Goal: Information Seeking & Learning: Learn about a topic

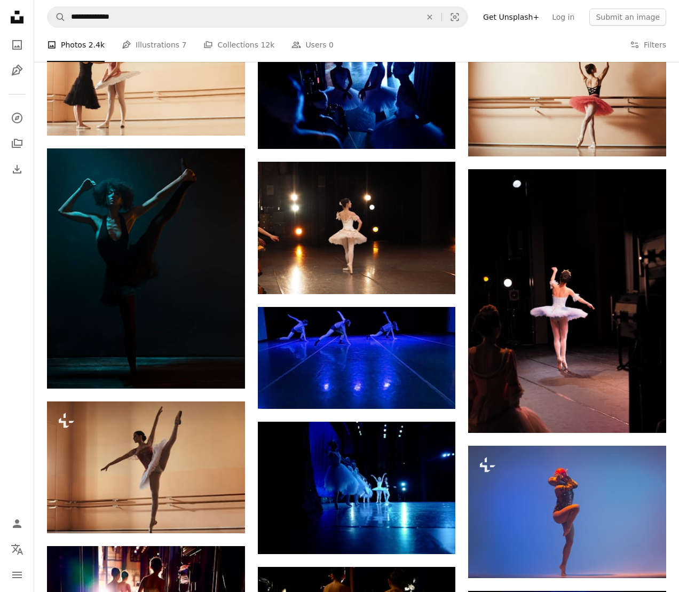
scroll to position [663, 0]
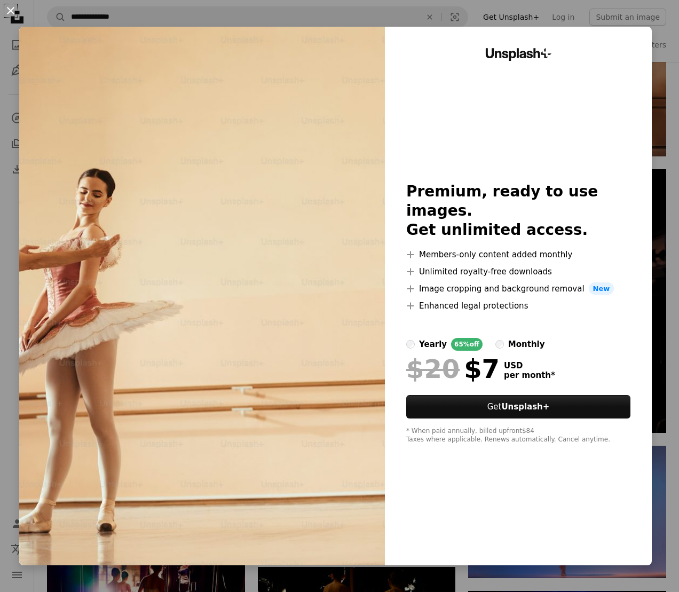
click at [8, 9] on button "An X shape" at bounding box center [10, 10] width 13 height 13
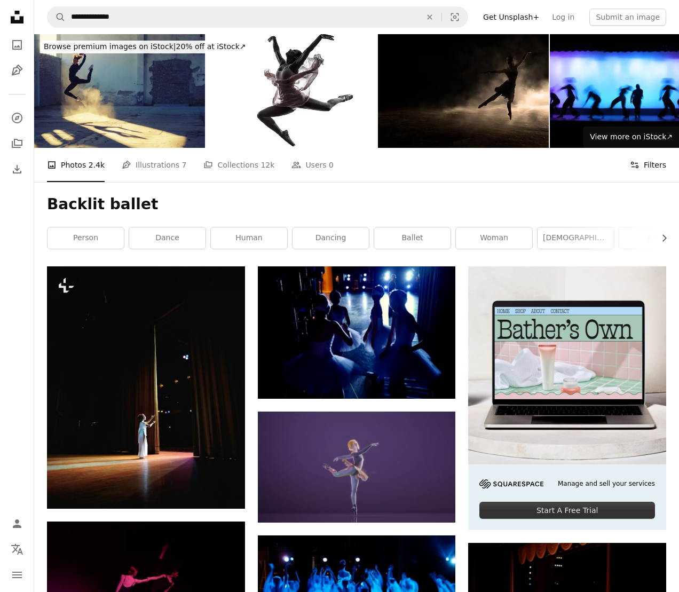
click at [646, 168] on button "Filters Filters" at bounding box center [648, 165] width 36 height 34
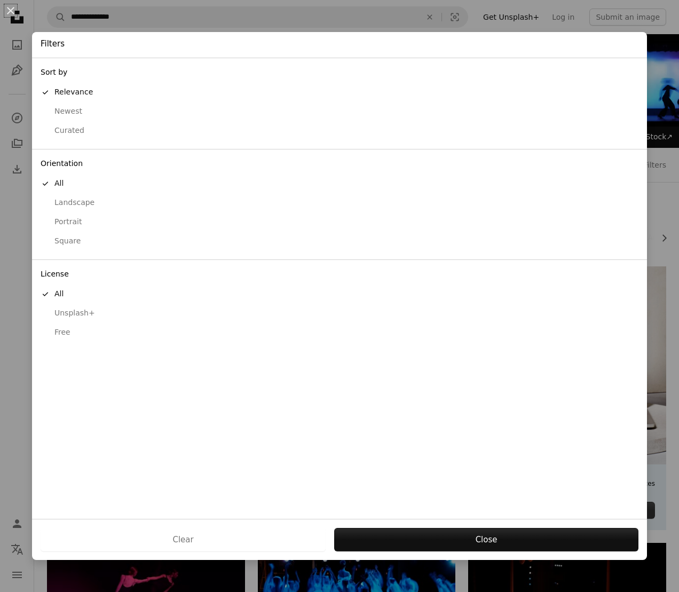
click at [64, 332] on div "Free" at bounding box center [340, 332] width 598 height 11
click at [466, 553] on div "Clear Apply" at bounding box center [339, 539] width 615 height 41
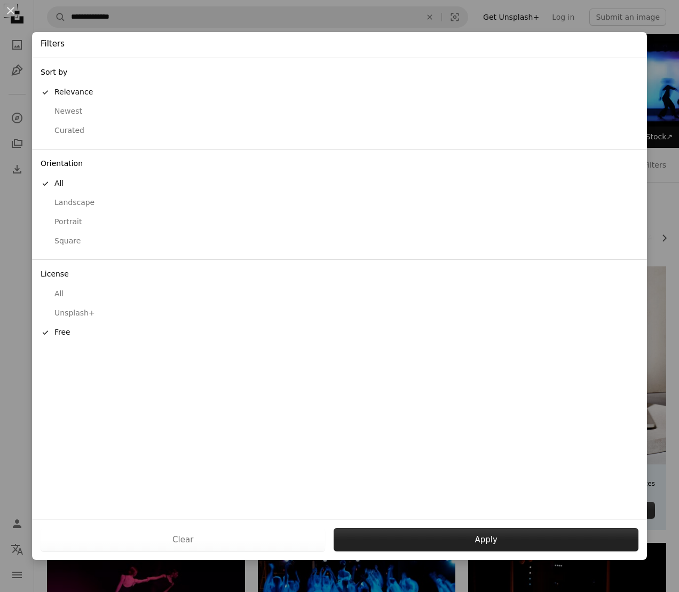
click at [470, 546] on button "Apply" at bounding box center [486, 539] width 305 height 23
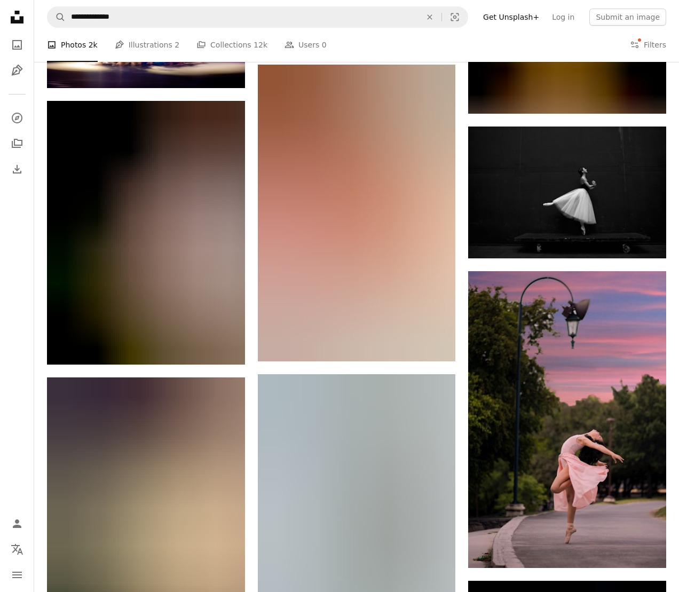
scroll to position [18642, 0]
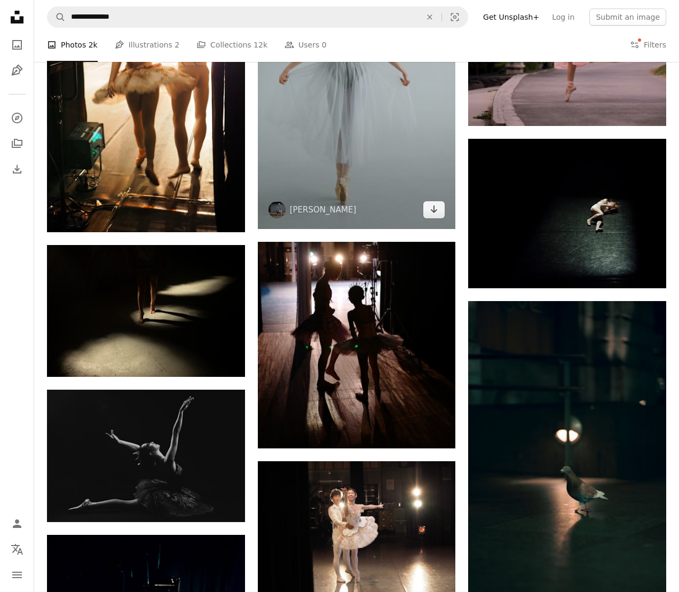
click at [390, 200] on img at bounding box center [357, 80] width 198 height 297
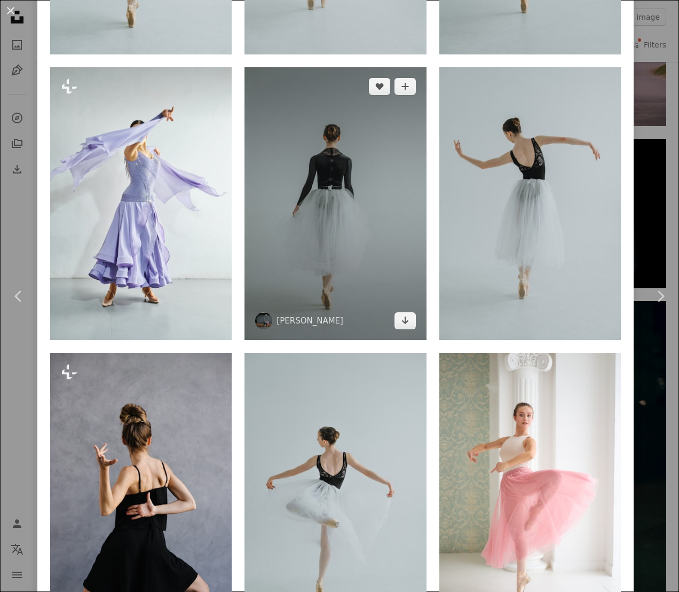
scroll to position [1037, 0]
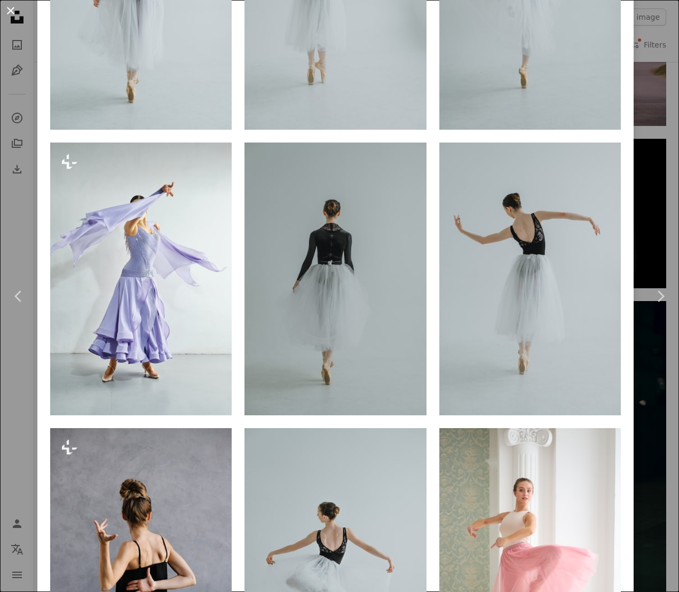
click at [9, 14] on button "An X shape" at bounding box center [10, 10] width 13 height 13
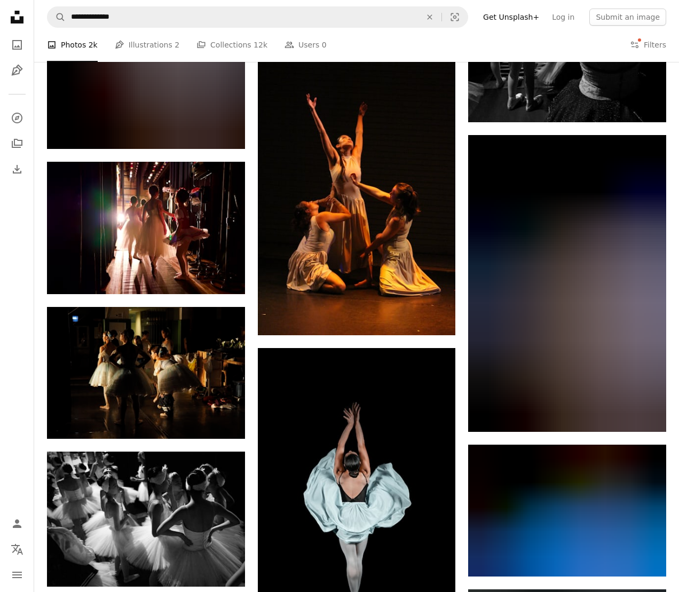
scroll to position [10831, 0]
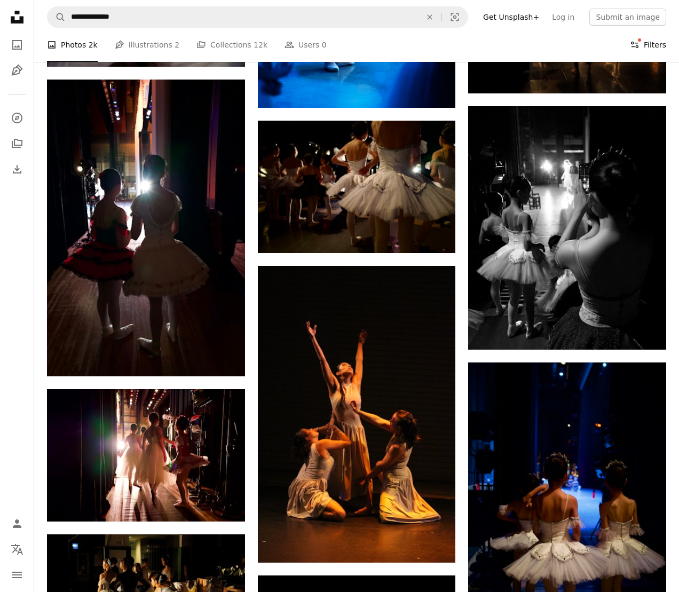
click at [644, 47] on button "Filters Filters" at bounding box center [648, 45] width 36 height 34
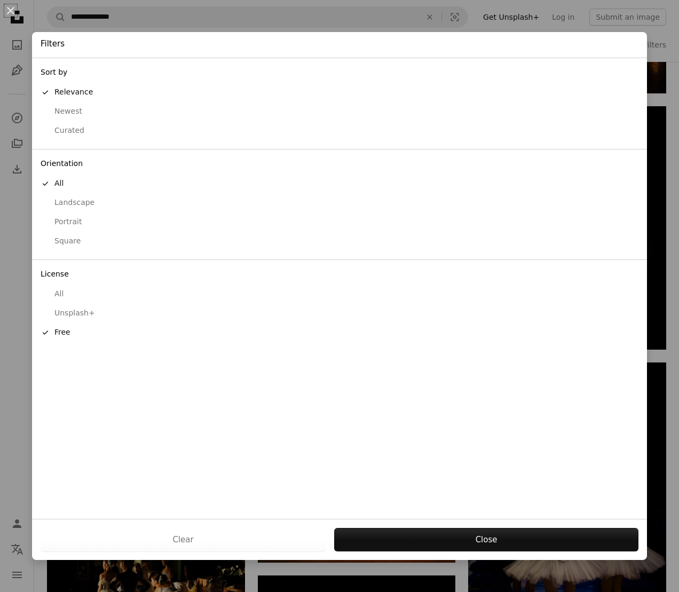
click at [91, 204] on div "Landscape" at bounding box center [340, 203] width 598 height 11
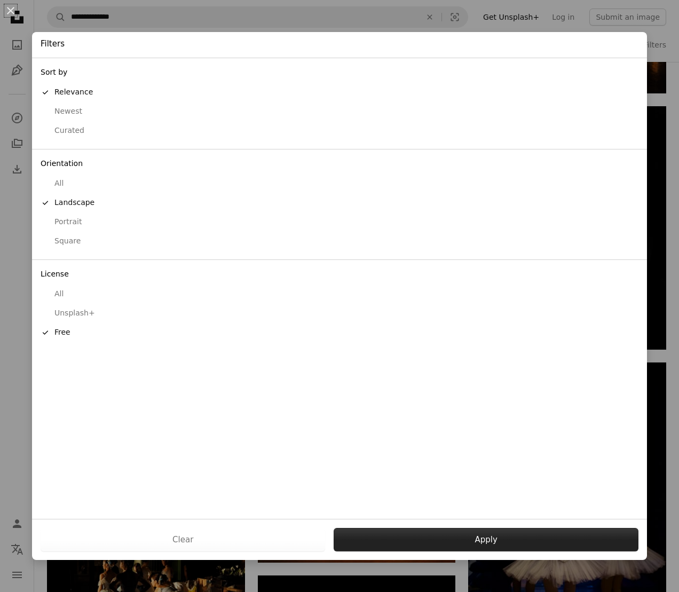
click at [501, 542] on button "Apply" at bounding box center [486, 539] width 305 height 23
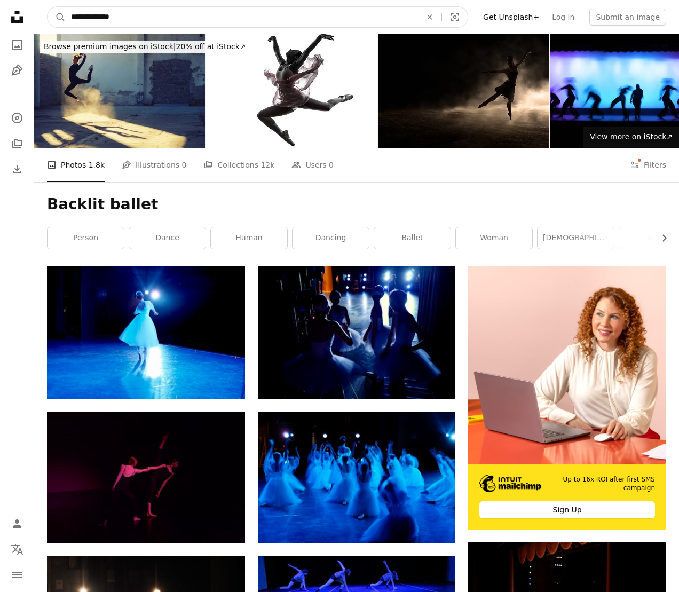
click at [98, 15] on input "**********" at bounding box center [242, 17] width 352 height 20
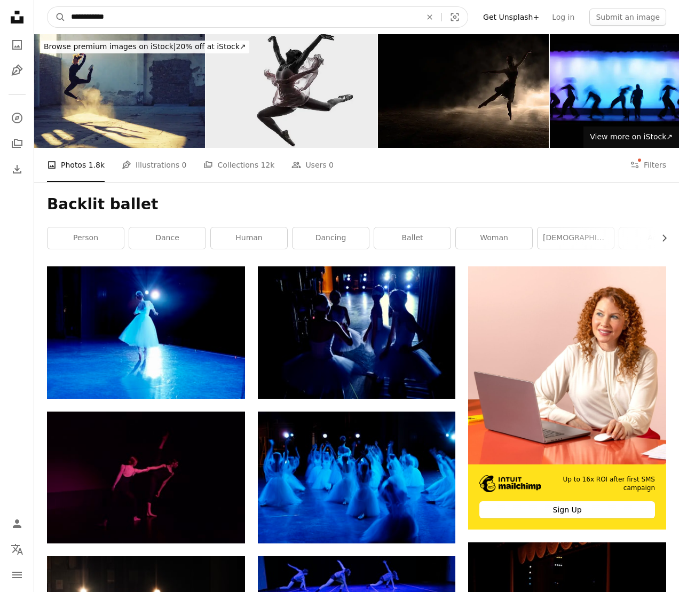
type input "**********"
click button "A magnifying glass" at bounding box center [57, 17] width 18 height 20
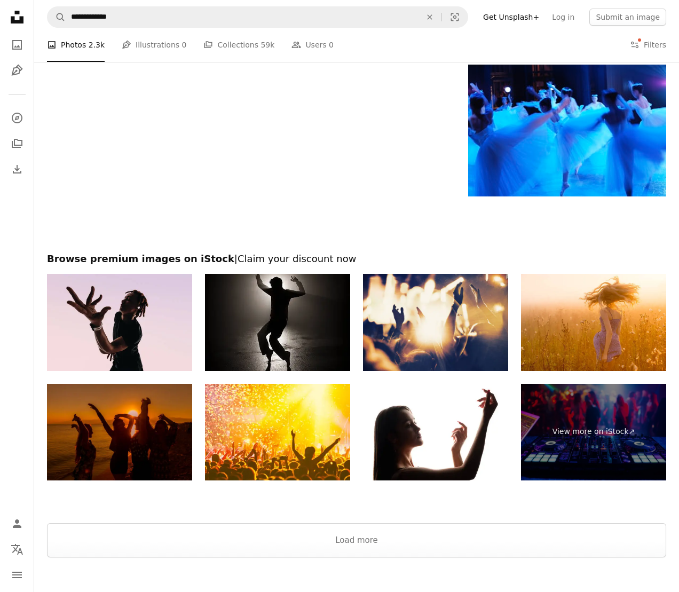
scroll to position [1415, 0]
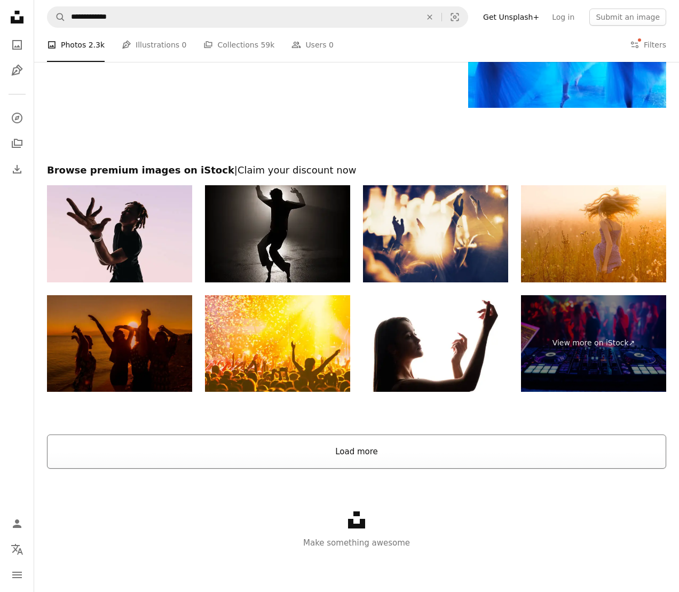
click at [374, 452] on button "Load more" at bounding box center [356, 452] width 619 height 34
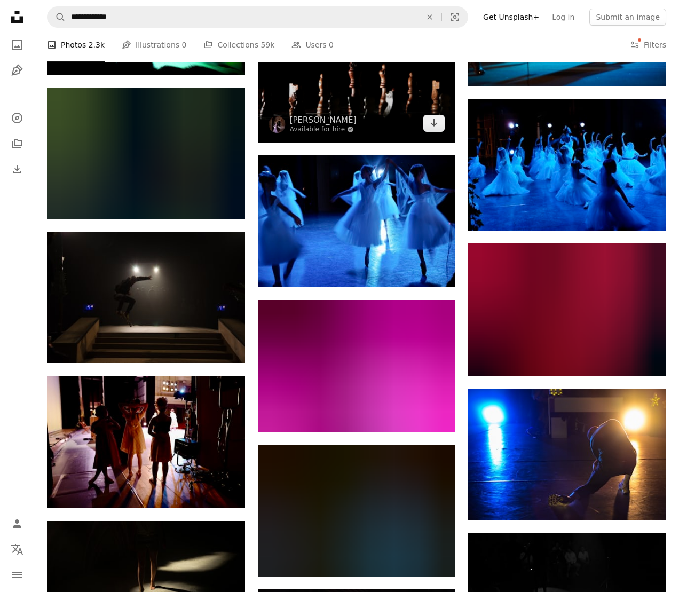
scroll to position [6112, 0]
